Goal: Information Seeking & Learning: Find specific page/section

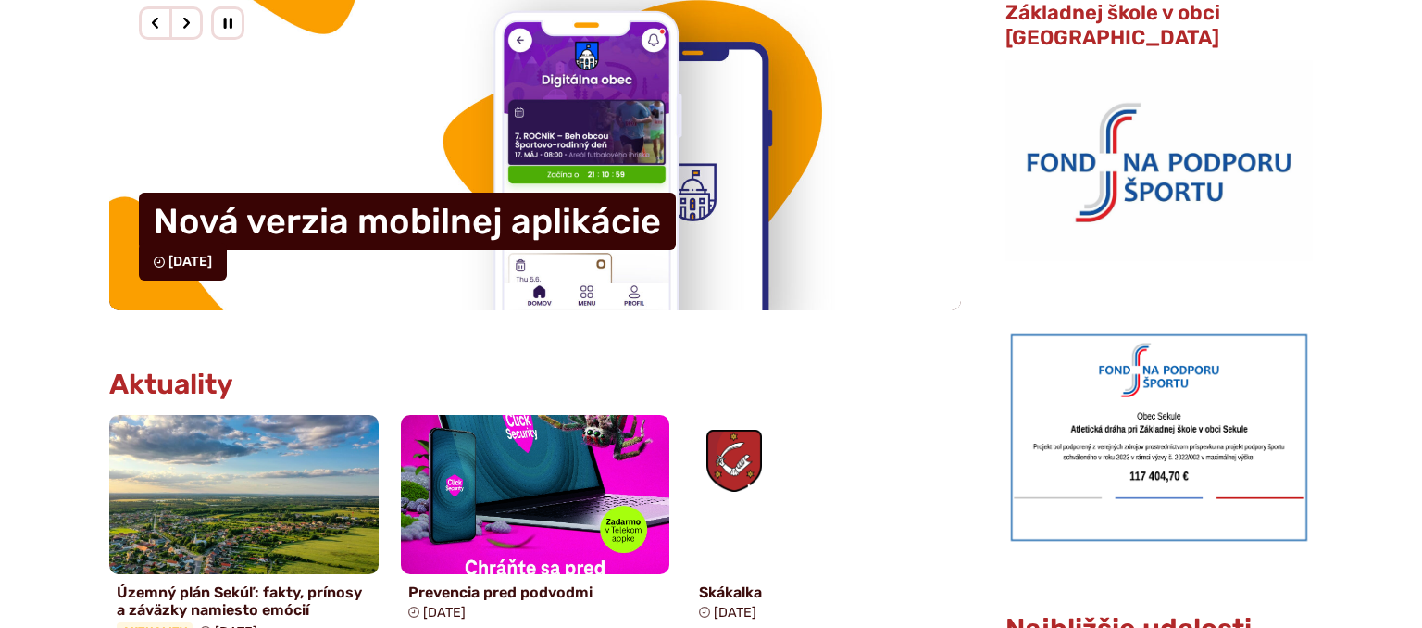
scroll to position [880, 0]
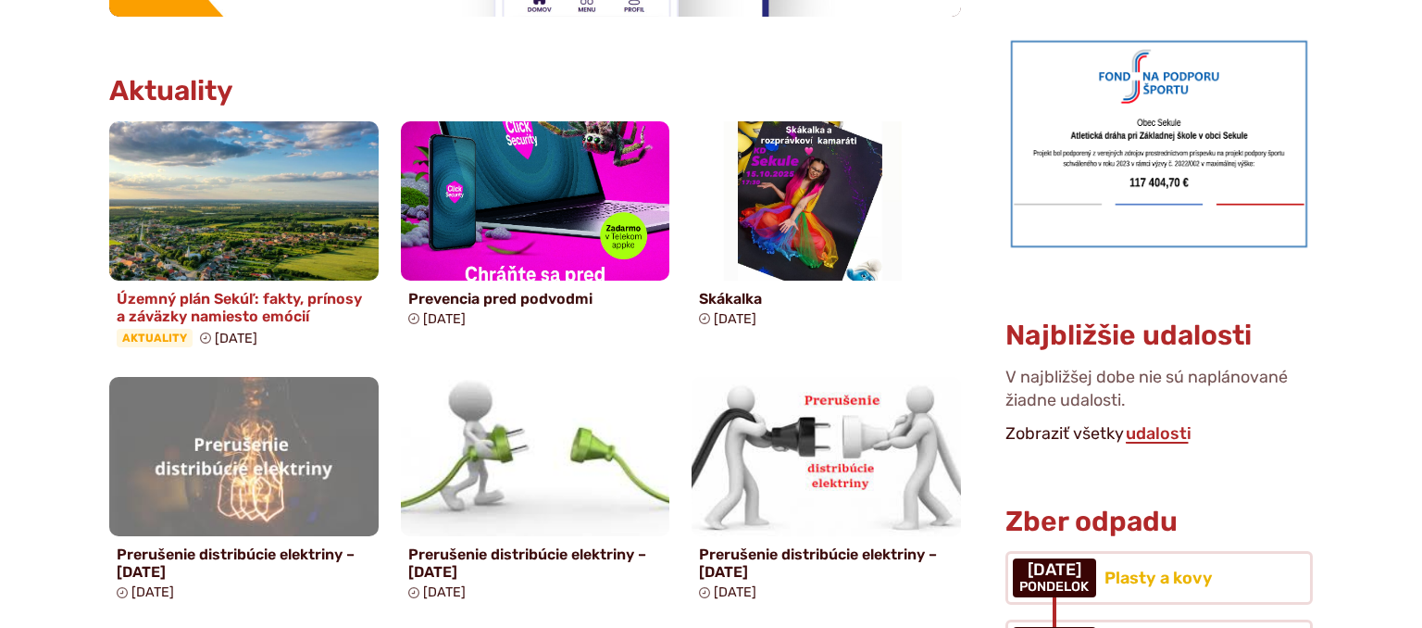
click at [230, 318] on h4 "Územný plán Sekúľ: fakty, prínosy a záväzky namiesto emócií" at bounding box center [244, 307] width 255 height 35
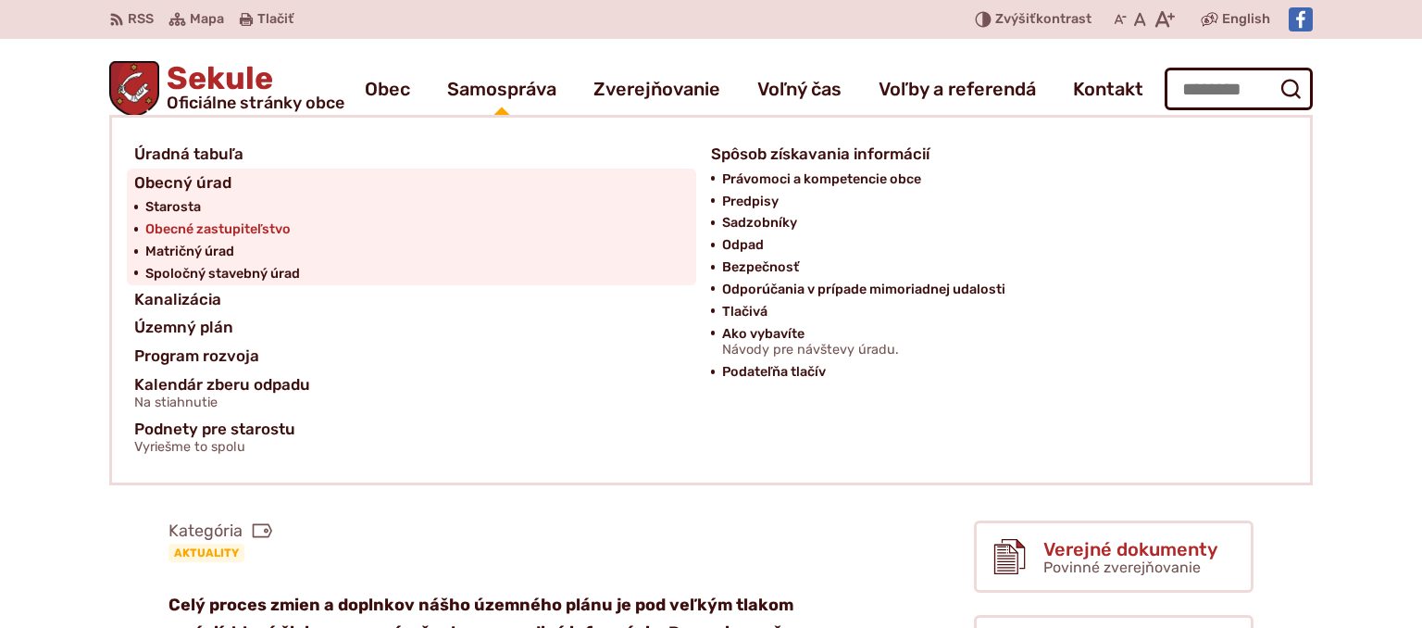
click at [262, 232] on span "Obecné zastupiteľstvo" at bounding box center [217, 230] width 145 height 22
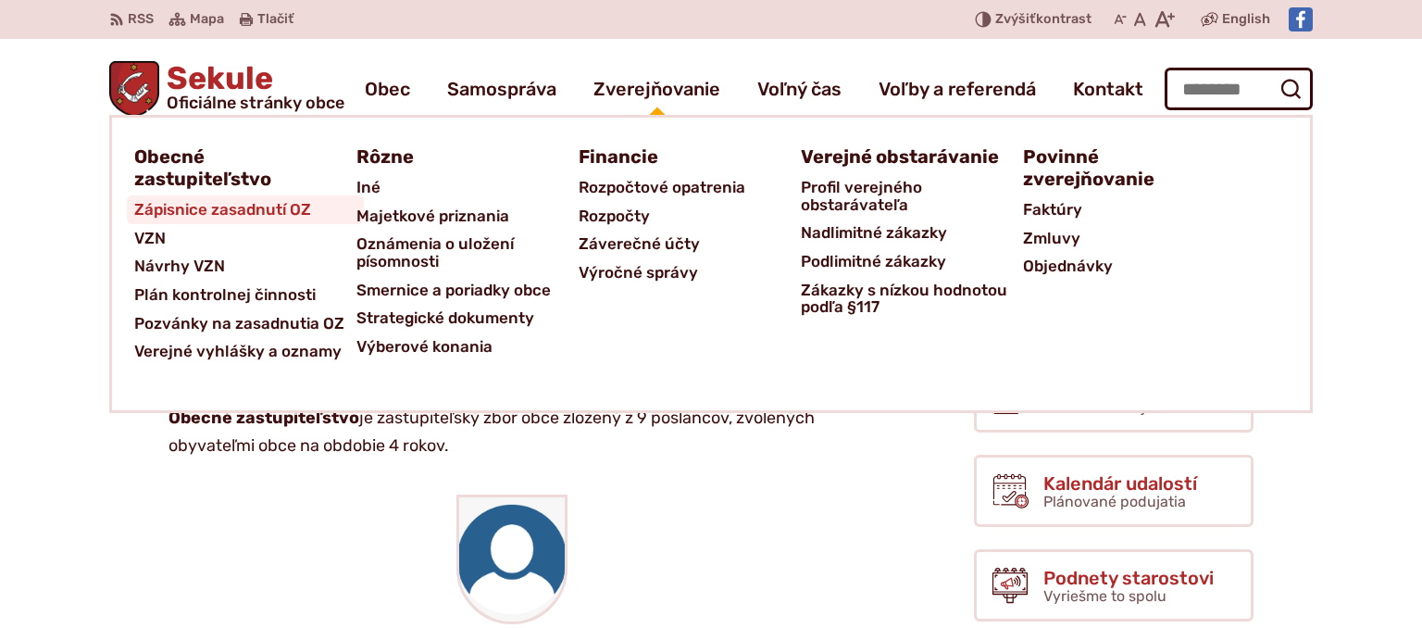
click at [229, 206] on span "Zápisnice zasadnutí OZ" at bounding box center [222, 209] width 177 height 29
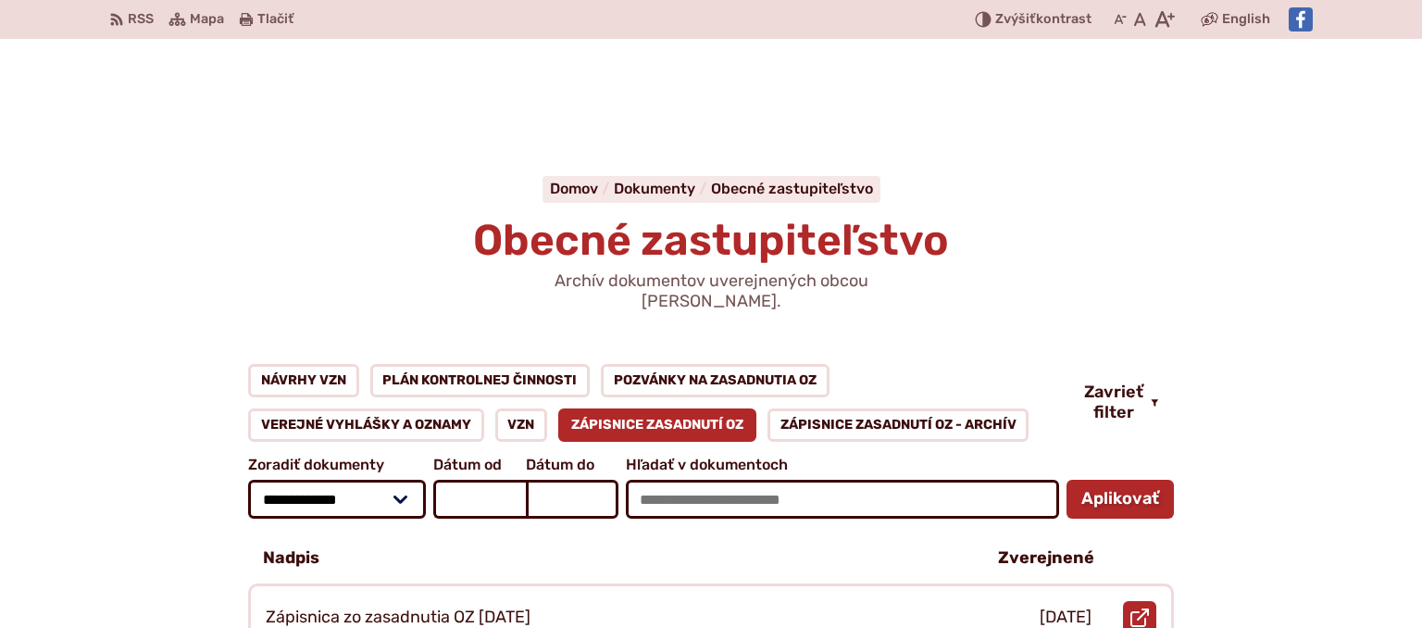
scroll to position [195, 0]
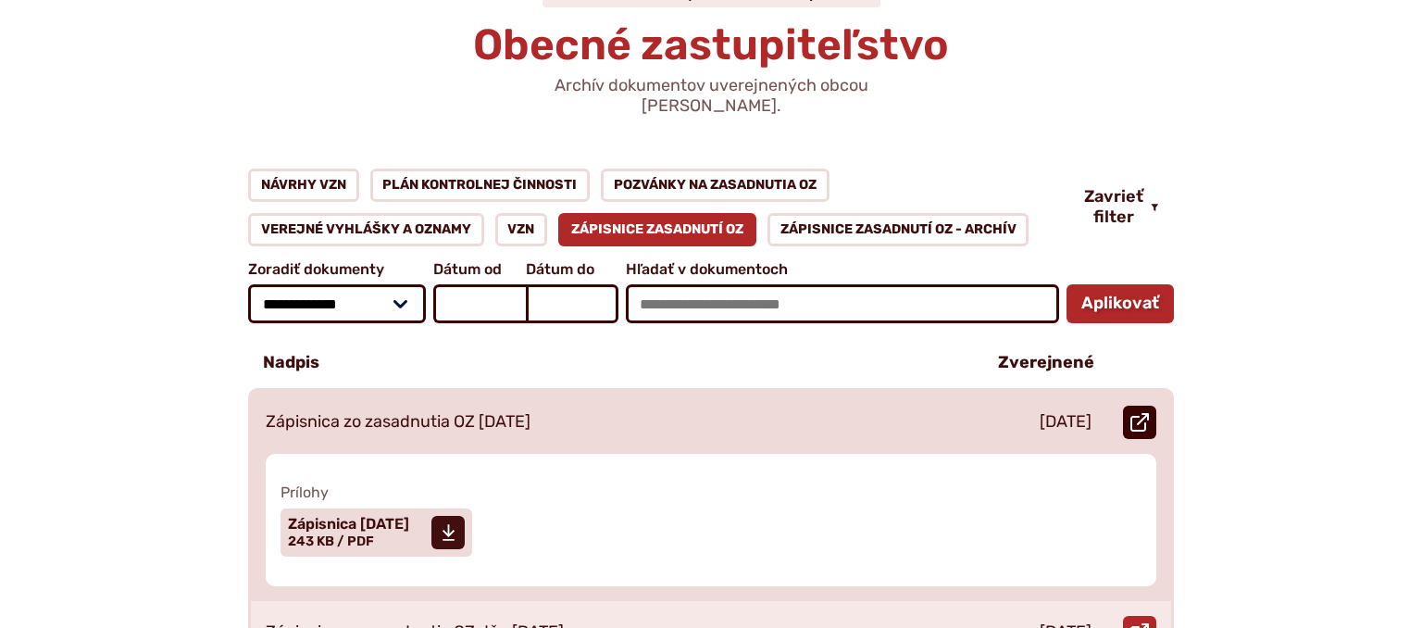
click at [1146, 413] on icon at bounding box center [1140, 422] width 19 height 19
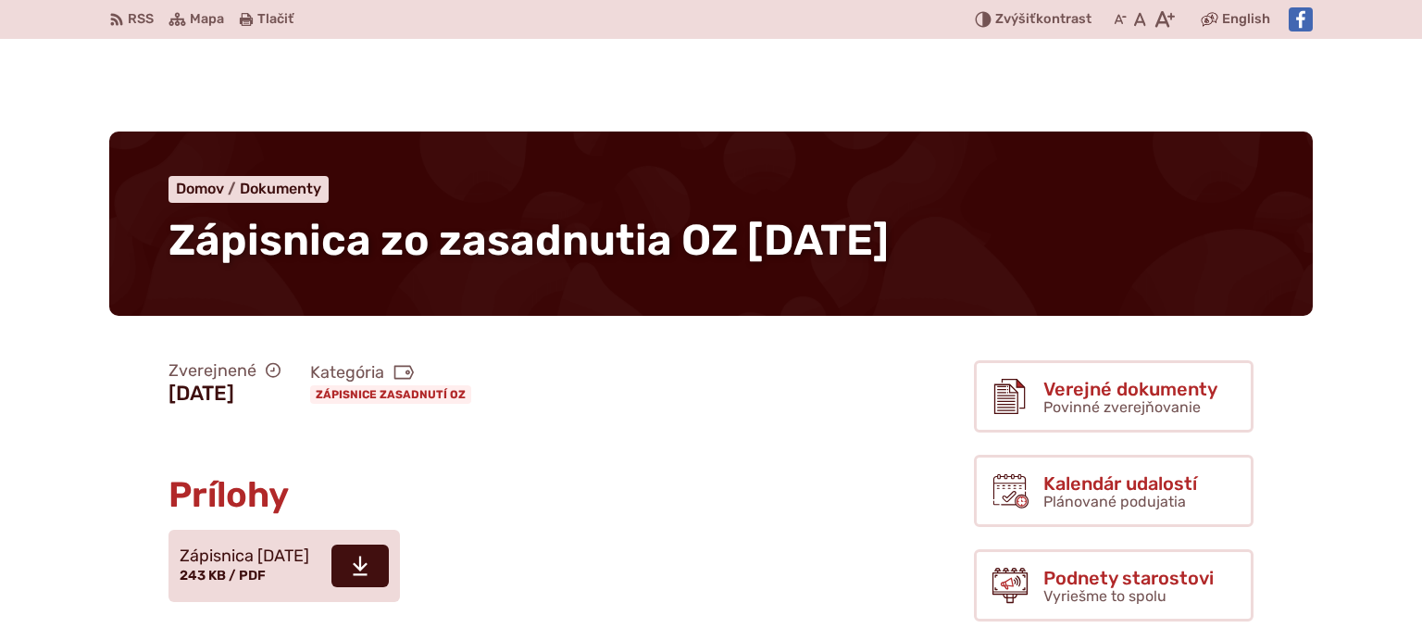
scroll to position [391, 0]
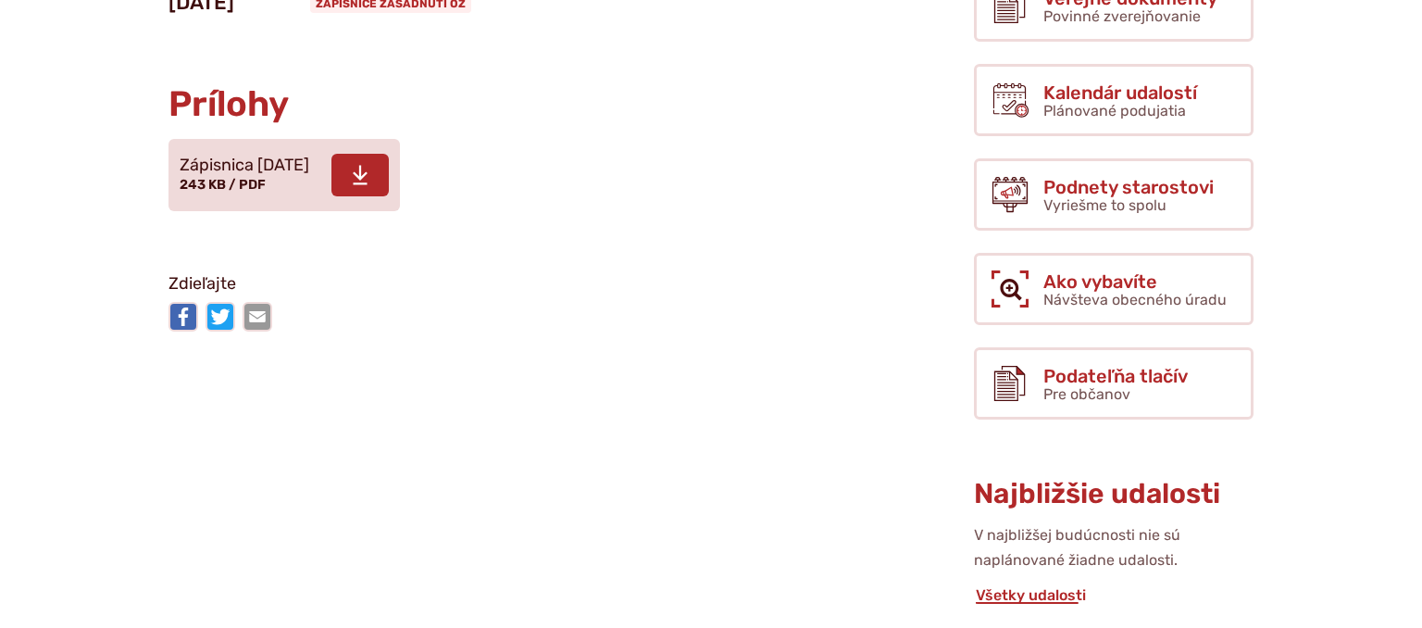
click at [388, 180] on span at bounding box center [360, 175] width 57 height 43
